Goal: Task Accomplishment & Management: Manage account settings

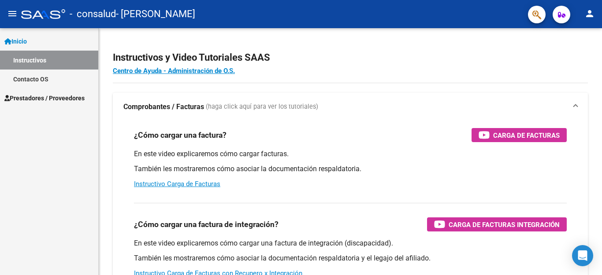
click at [38, 90] on link "Prestadores / Proveedores" at bounding box center [49, 98] width 98 height 19
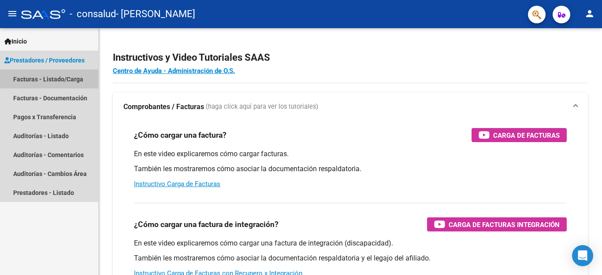
click at [38, 78] on link "Facturas - Listado/Carga" at bounding box center [49, 79] width 98 height 19
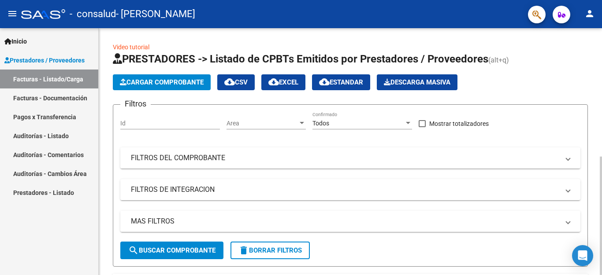
click at [594, 220] on div at bounding box center [601, 216] width 2 height 119
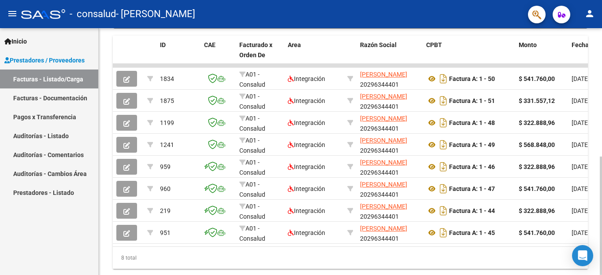
click at [594, 244] on div at bounding box center [601, 216] width 2 height 119
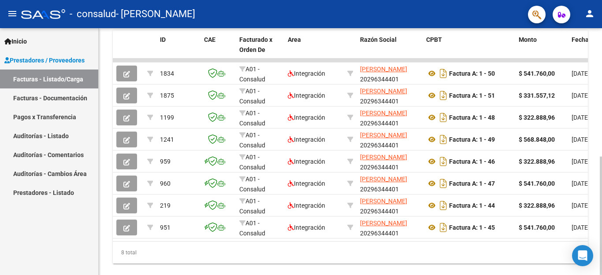
click at [551, 251] on div "8 total" at bounding box center [350, 253] width 475 height 22
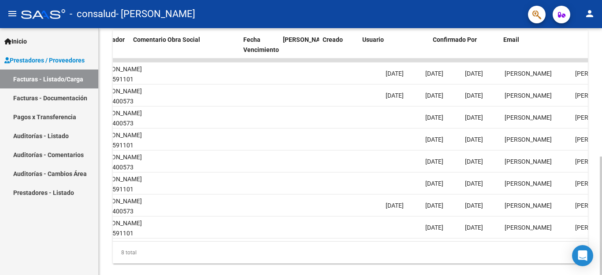
scroll to position [0, 1383]
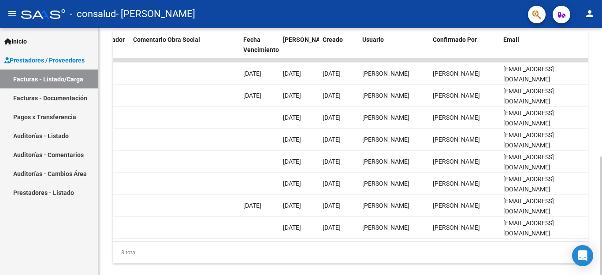
drag, startPoint x: 544, startPoint y: 241, endPoint x: 481, endPoint y: 252, distance: 63.5
click at [481, 252] on div "ID CAE Facturado x Orden De Area Razón Social CPBT Monto Fecha Cpbt Días desde …" at bounding box center [350, 147] width 475 height 234
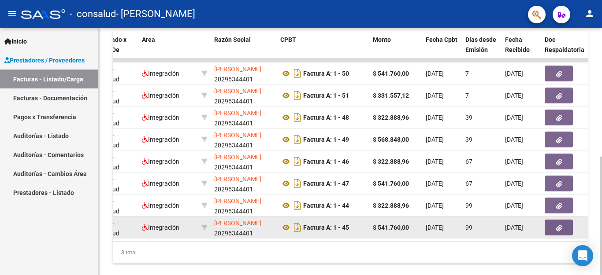
scroll to position [0, 0]
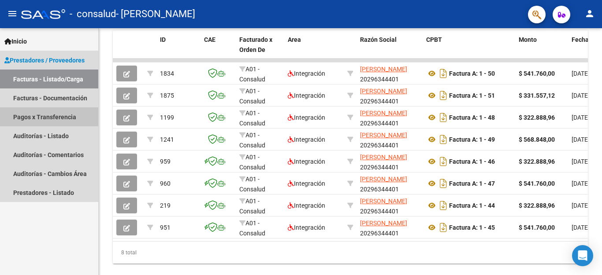
click at [46, 120] on link "Pagos x Transferencia" at bounding box center [49, 117] width 98 height 19
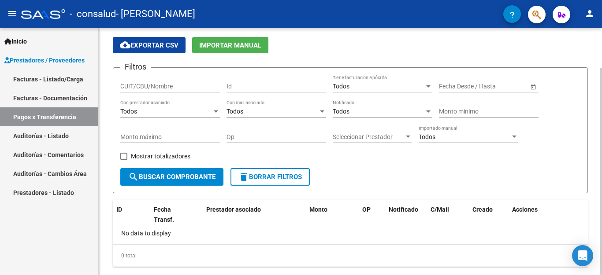
scroll to position [48, 0]
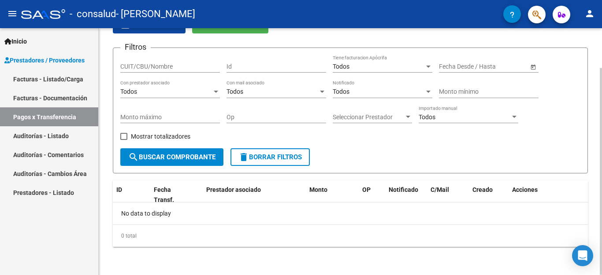
click at [594, 132] on div at bounding box center [601, 171] width 2 height 207
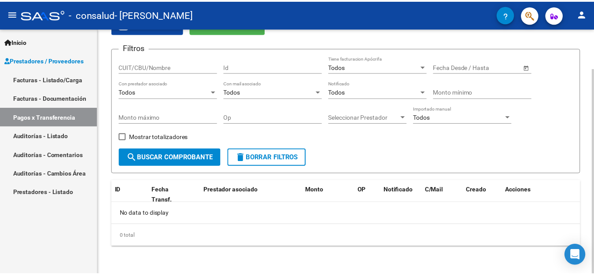
scroll to position [21, 0]
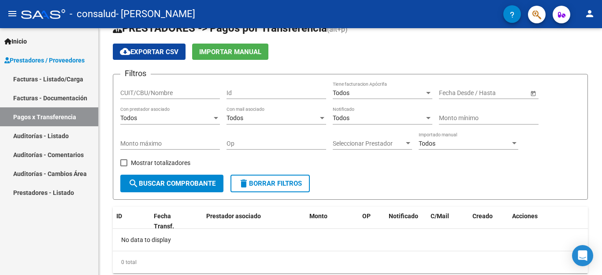
click at [589, 13] on mat-icon "person" at bounding box center [589, 13] width 11 height 11
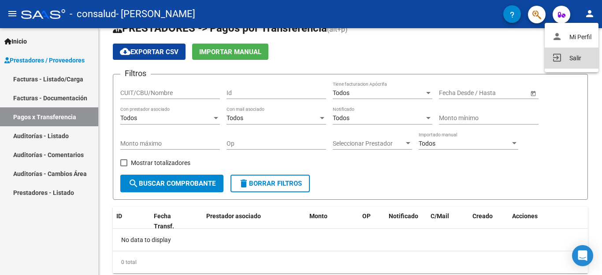
click at [582, 56] on button "exit_to_app Salir" at bounding box center [572, 58] width 54 height 21
